Goal: Task Accomplishment & Management: Manage account settings

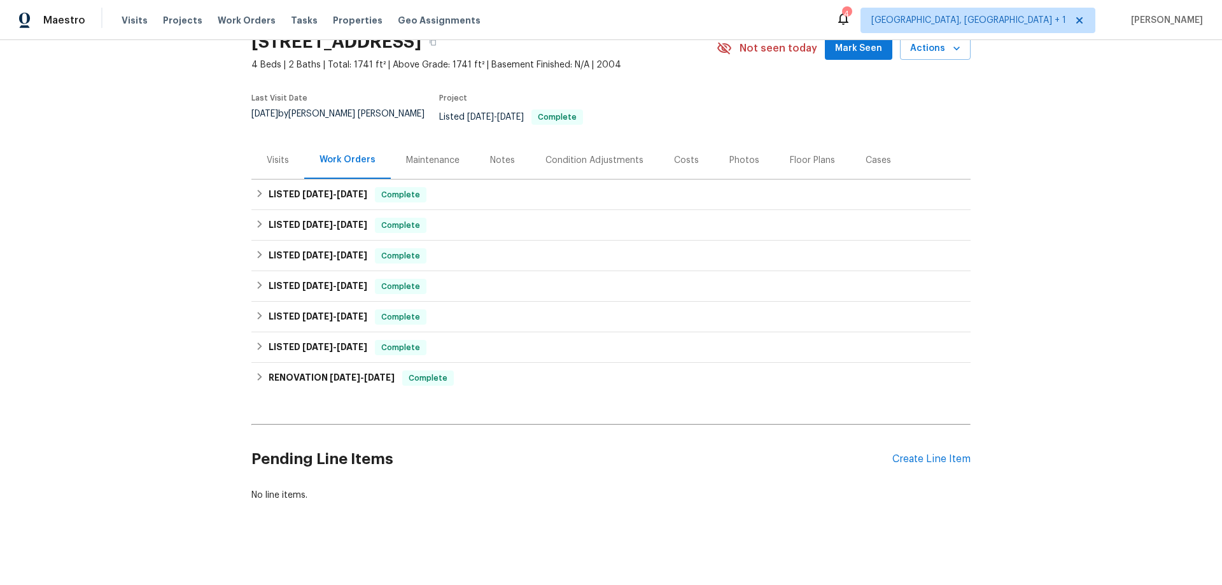
scroll to position [64, 0]
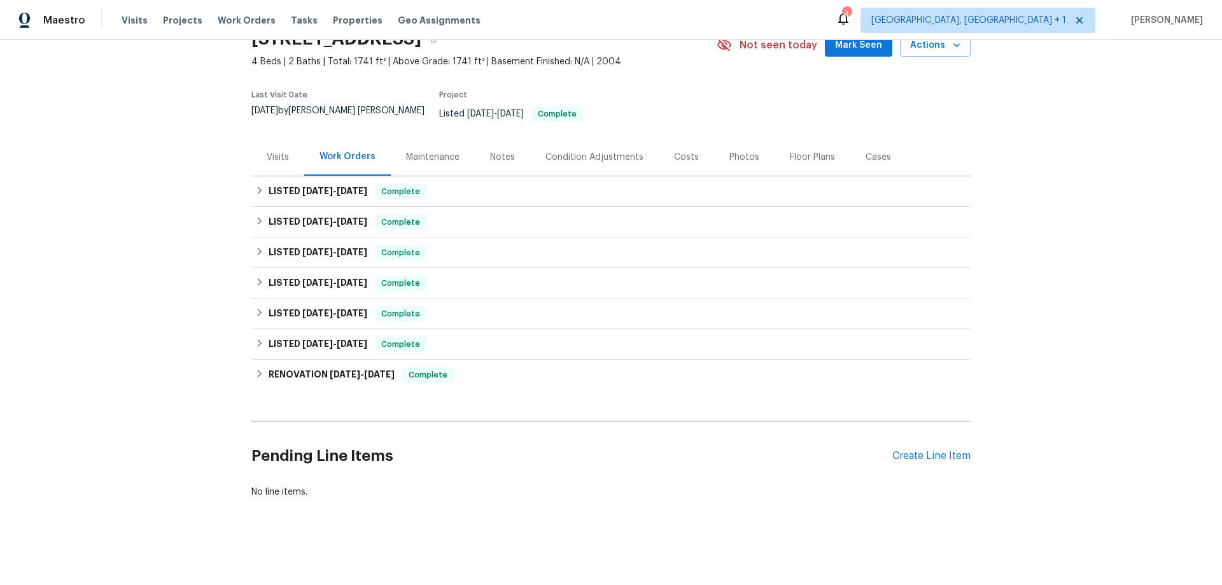
click at [425, 151] on div "Maintenance" at bounding box center [432, 157] width 53 height 13
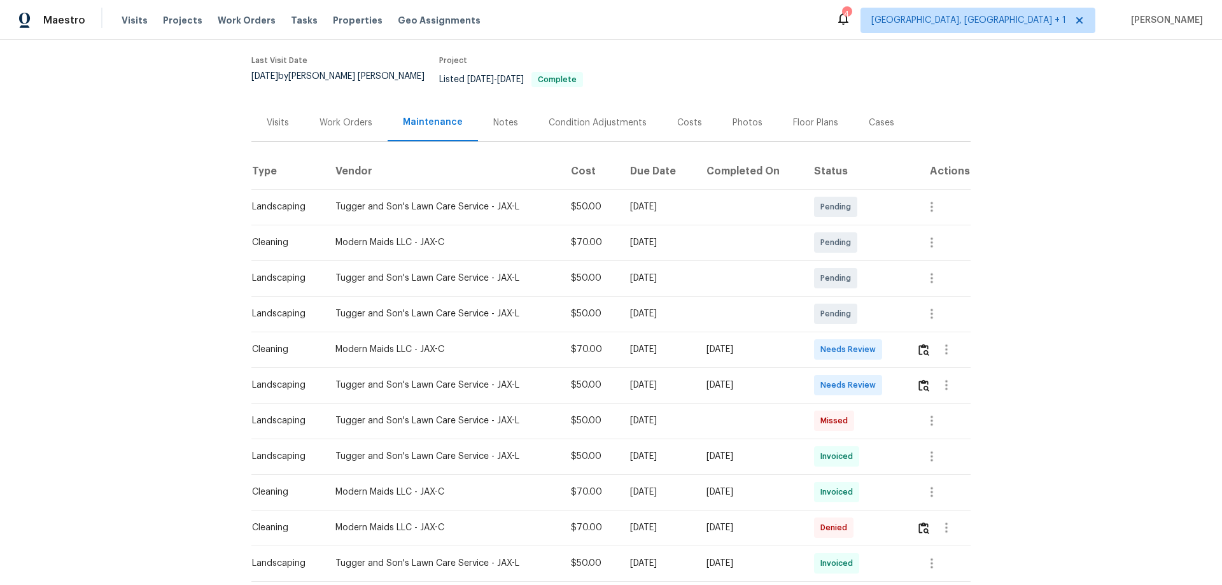
scroll to position [127, 0]
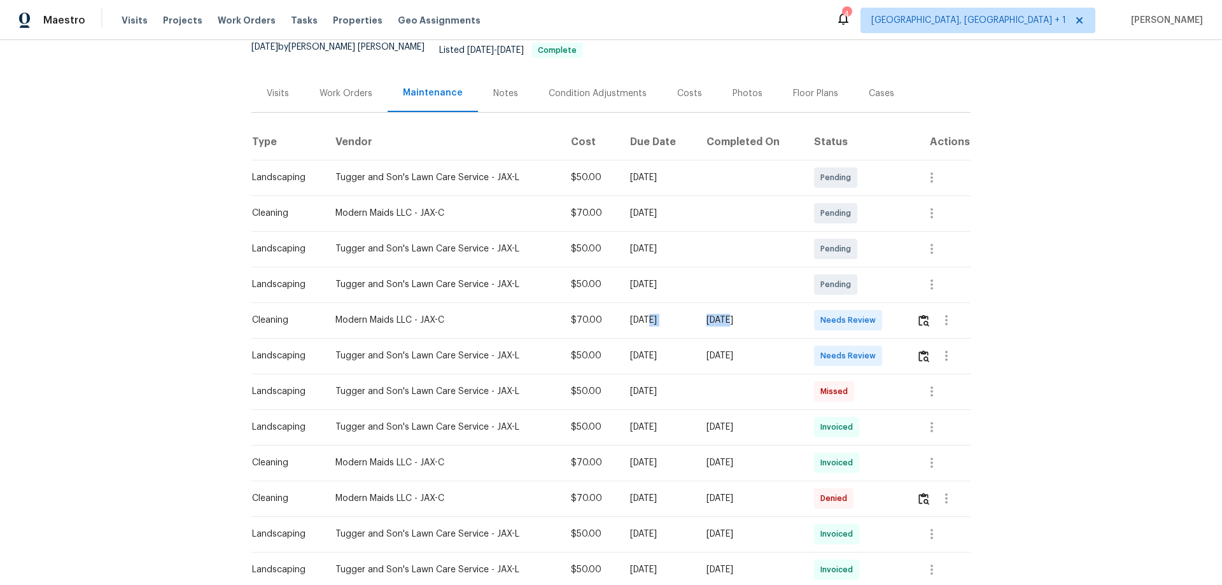
drag, startPoint x: 628, startPoint y: 303, endPoint x: 737, endPoint y: 305, distance: 108.9
click at [737, 305] on tr "Cleaning Modern Maids LLC - JAX-C $70.00 [DATE] [DATE] Needs Review" at bounding box center [610, 320] width 719 height 36
drag, startPoint x: 640, startPoint y: 347, endPoint x: 768, endPoint y: 357, distance: 128.3
click at [768, 357] on tr "Landscaping Tugger and Son's Lawn Care Service - JAX-L $50.00 [DATE] [DATE] Nee…" at bounding box center [610, 356] width 719 height 36
click at [771, 350] on div "[DATE]" at bounding box center [749, 355] width 87 height 13
